Goal: Communication & Community: Answer question/provide support

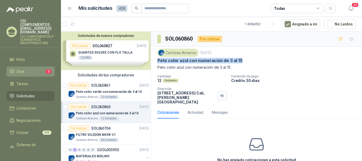
click at [18, 69] on span "Chat" at bounding box center [20, 72] width 8 height 6
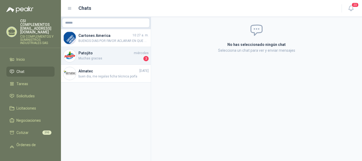
click at [100, 58] on span "Muchas gracias" at bounding box center [110, 58] width 64 height 5
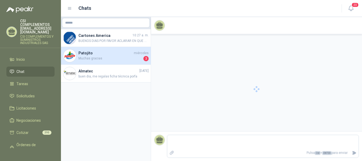
scroll to position [327, 0]
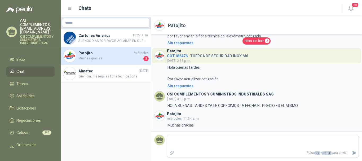
click at [25, 67] on link "Chat" at bounding box center [30, 71] width 48 height 10
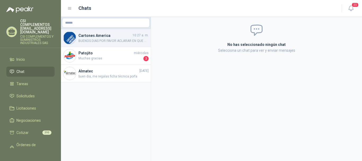
click at [104, 40] on span "BUENOS DIAS POR FAVOR ACLARAR EN QUE MATERIAL LO REQUIEREN, EL DIÁMETRO DEL NUM…" at bounding box center [113, 40] width 70 height 5
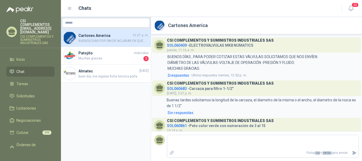
scroll to position [62, 0]
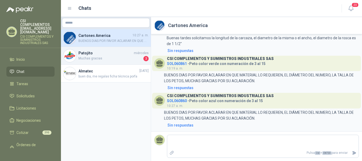
click at [104, 58] on span "Muchas gracias" at bounding box center [110, 58] width 64 height 5
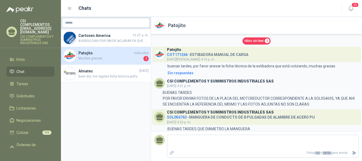
scroll to position [327, 0]
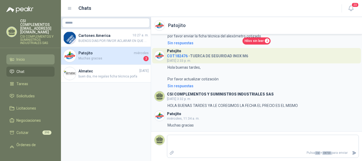
click at [23, 56] on span "Inicio" at bounding box center [20, 59] width 8 height 6
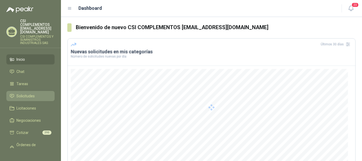
click at [27, 93] on span "Solicitudes" at bounding box center [25, 96] width 18 height 6
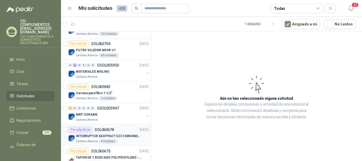
scroll to position [132, 0]
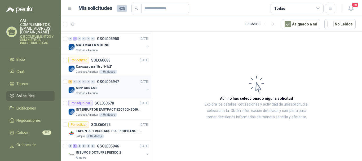
click at [87, 92] on p "Cartones America" at bounding box center [87, 93] width 22 height 4
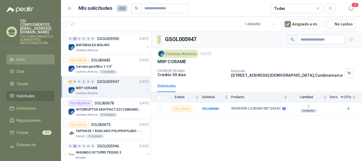
click at [25, 56] on li "Inicio" at bounding box center [31, 59] width 42 height 6
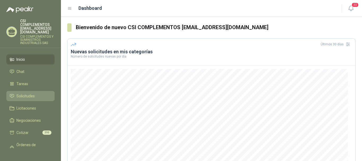
click at [24, 93] on span "Solicitudes" at bounding box center [25, 96] width 18 height 6
